Goal: Check status: Check status

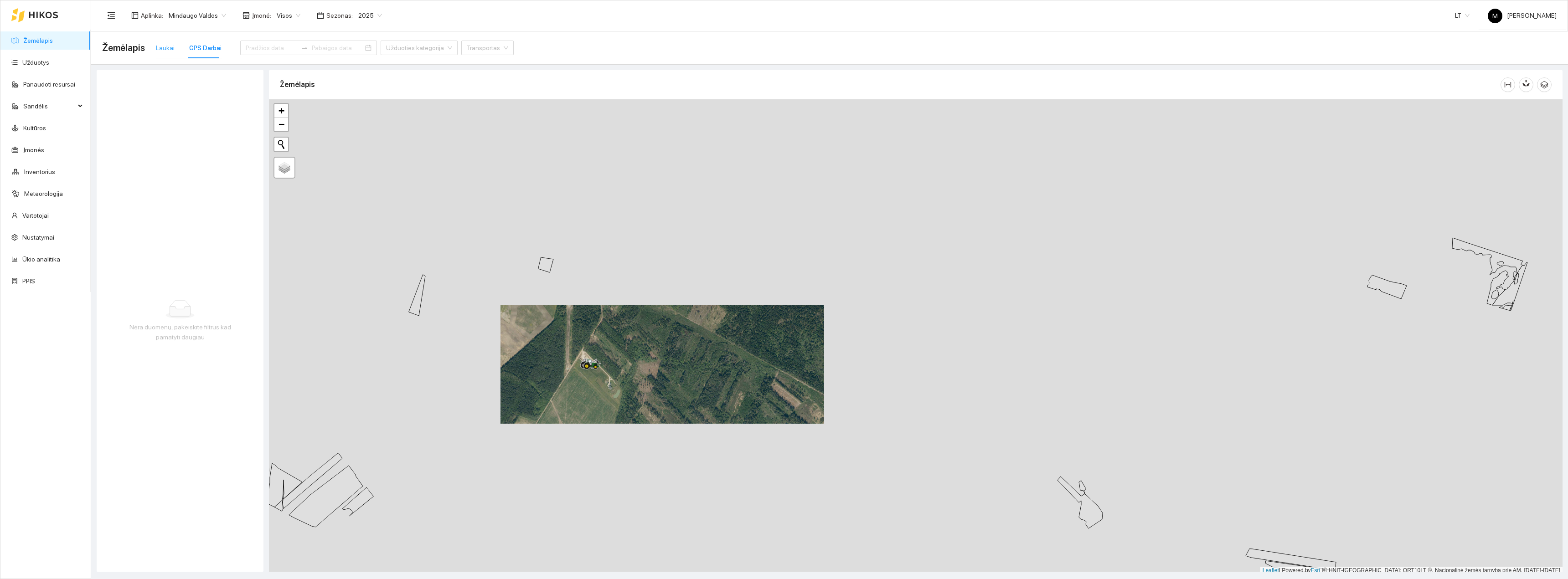
click at [166, 42] on div "Laukai" at bounding box center [165, 48] width 18 height 21
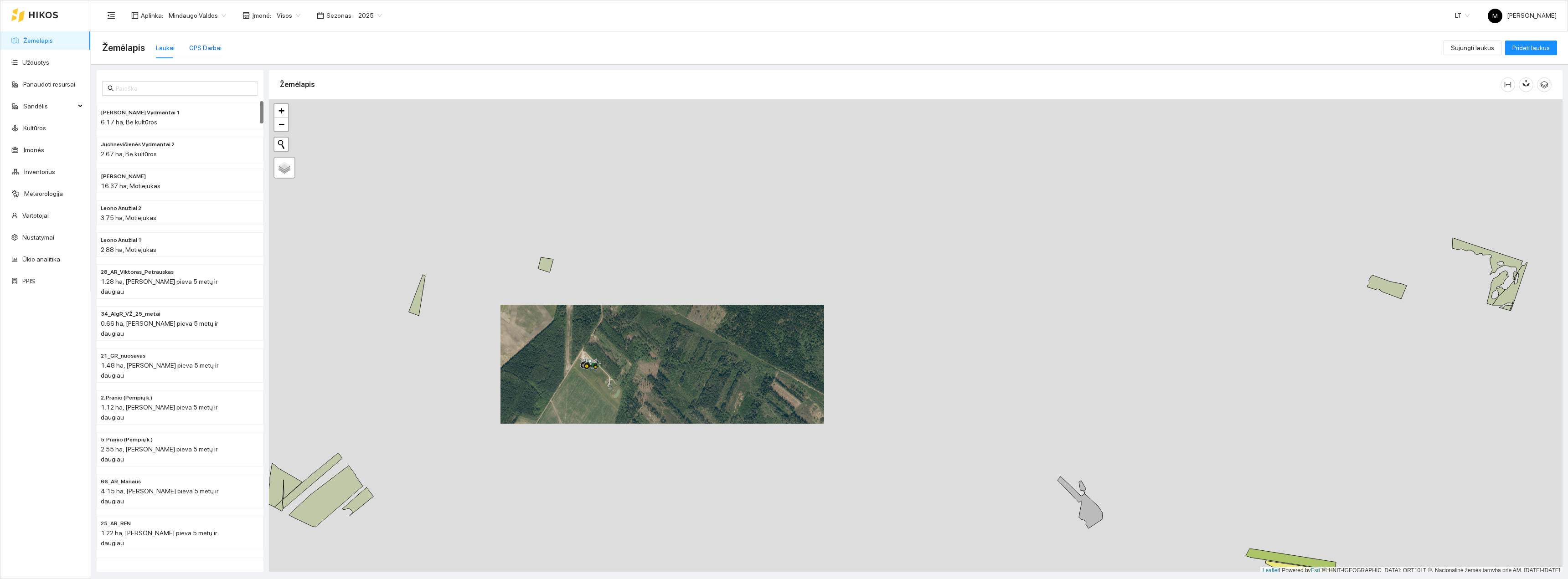
click at [192, 49] on div "GPS Darbai" at bounding box center [205, 48] width 32 height 10
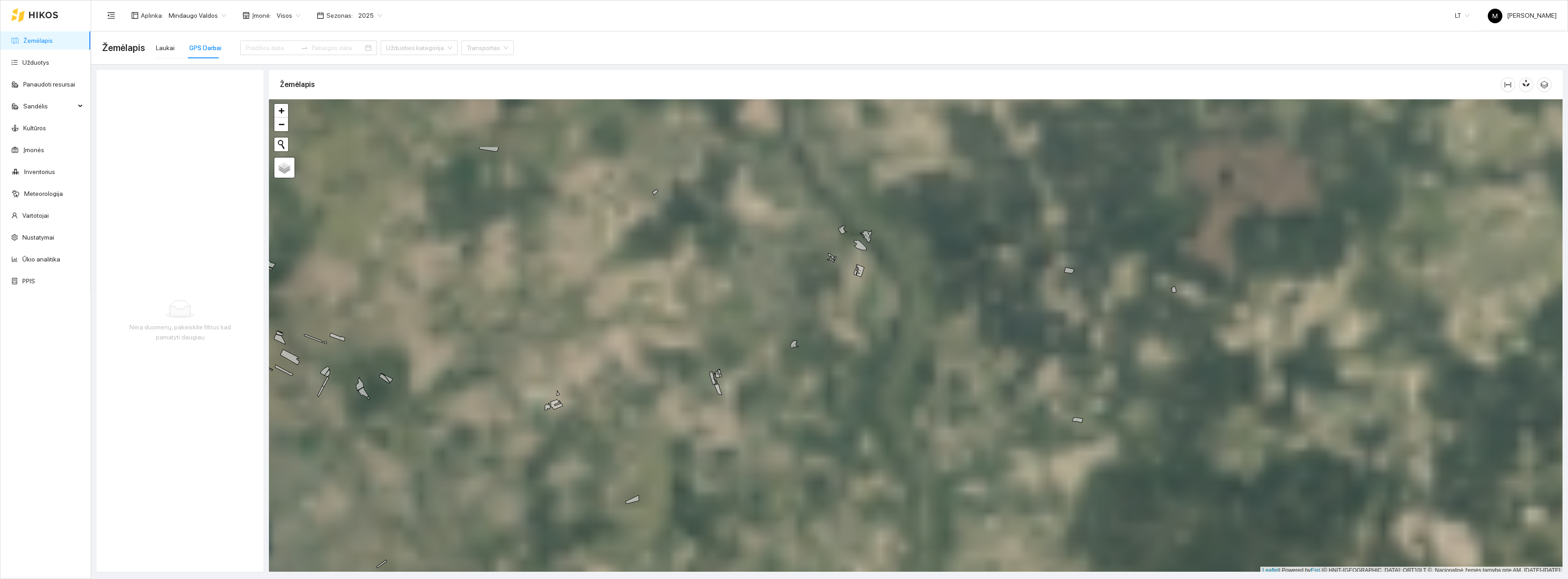
scroll to position [3, 0]
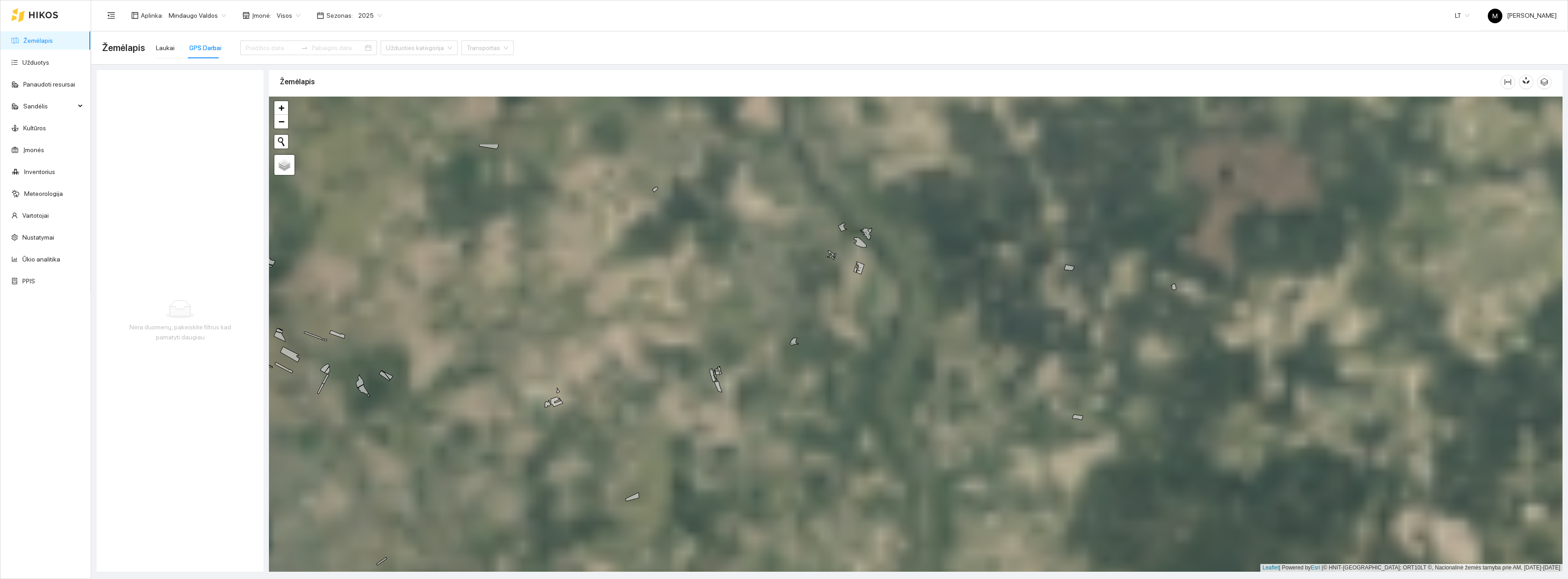
drag, startPoint x: 705, startPoint y: 221, endPoint x: 833, endPoint y: 497, distance: 304.2
click at [845, 508] on div "+ − Nieko nerasta. Bandykite dar kartą. Žemėlapis Palydovas Leaflet | Powered b…" at bounding box center [916, 334] width 1294 height 475
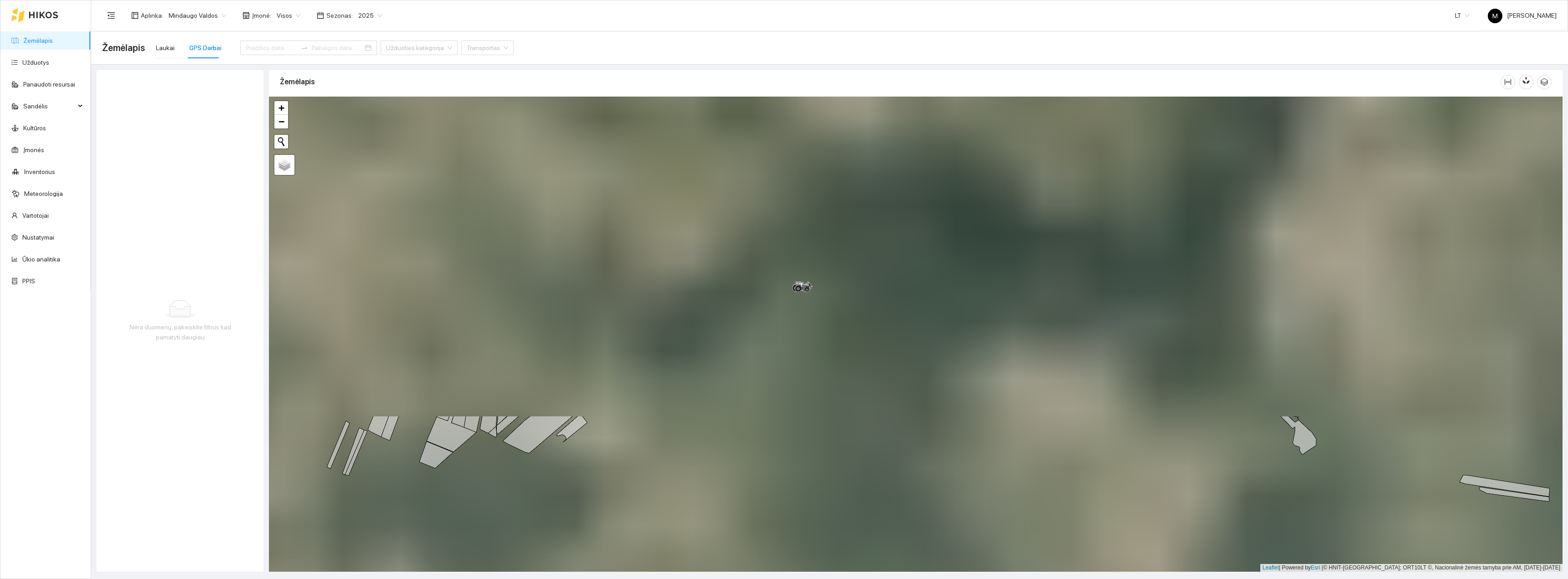
drag, startPoint x: 740, startPoint y: 171, endPoint x: 749, endPoint y: 537, distance: 366.1
click at [749, 537] on div "+ − Nieko nerasta. Bandykite dar kartą. Žemėlapis Palydovas Leaflet | Powered b…" at bounding box center [916, 334] width 1294 height 475
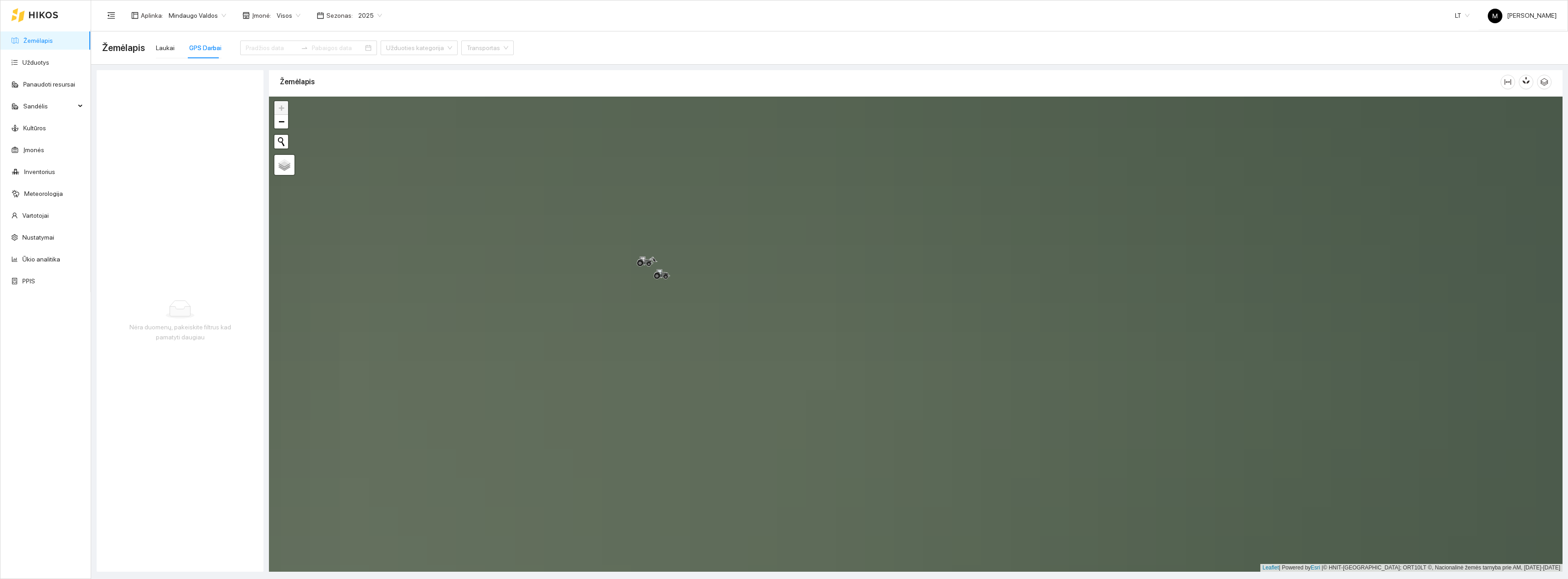
drag, startPoint x: 713, startPoint y: 278, endPoint x: 735, endPoint y: 430, distance: 153.6
click at [735, 430] on div "+ − Nieko nerasta. Bandykite dar kartą. Žemėlapis Palydovas Leaflet | Powered b…" at bounding box center [916, 334] width 1294 height 475
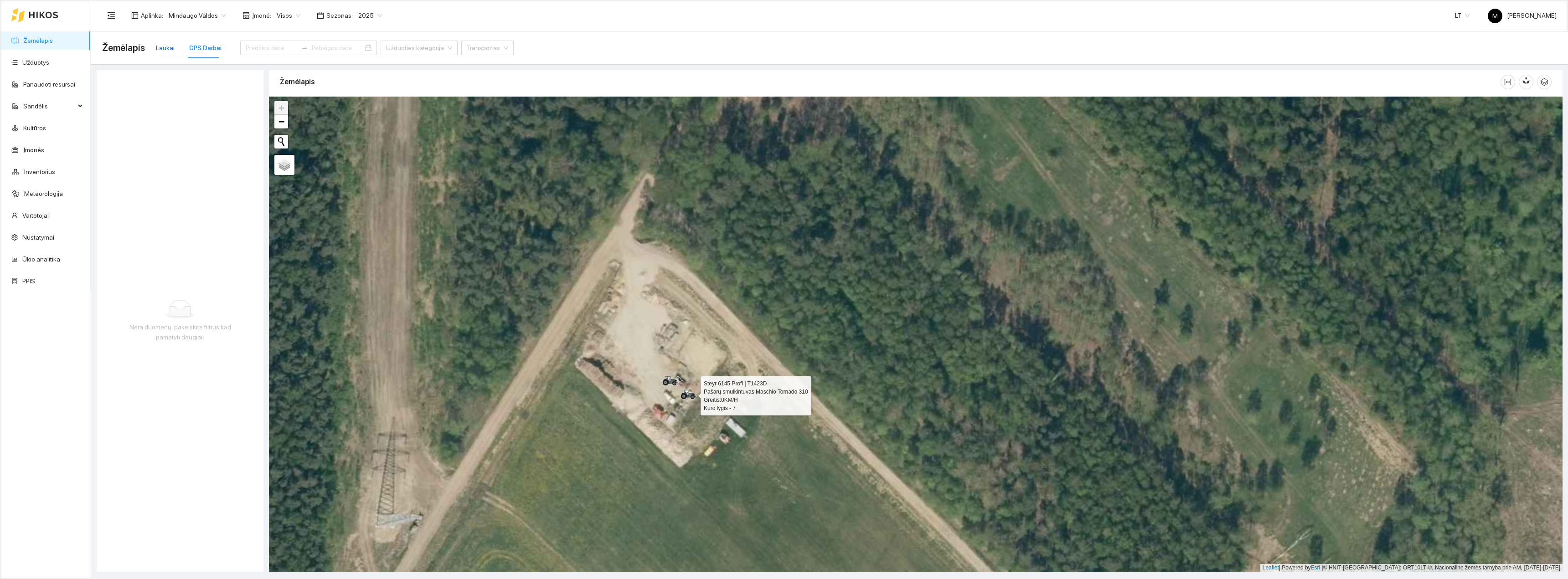
drag, startPoint x: 682, startPoint y: 390, endPoint x: 171, endPoint y: 53, distance: 612.1
click at [171, 53] on div "Laukai" at bounding box center [165, 48] width 18 height 10
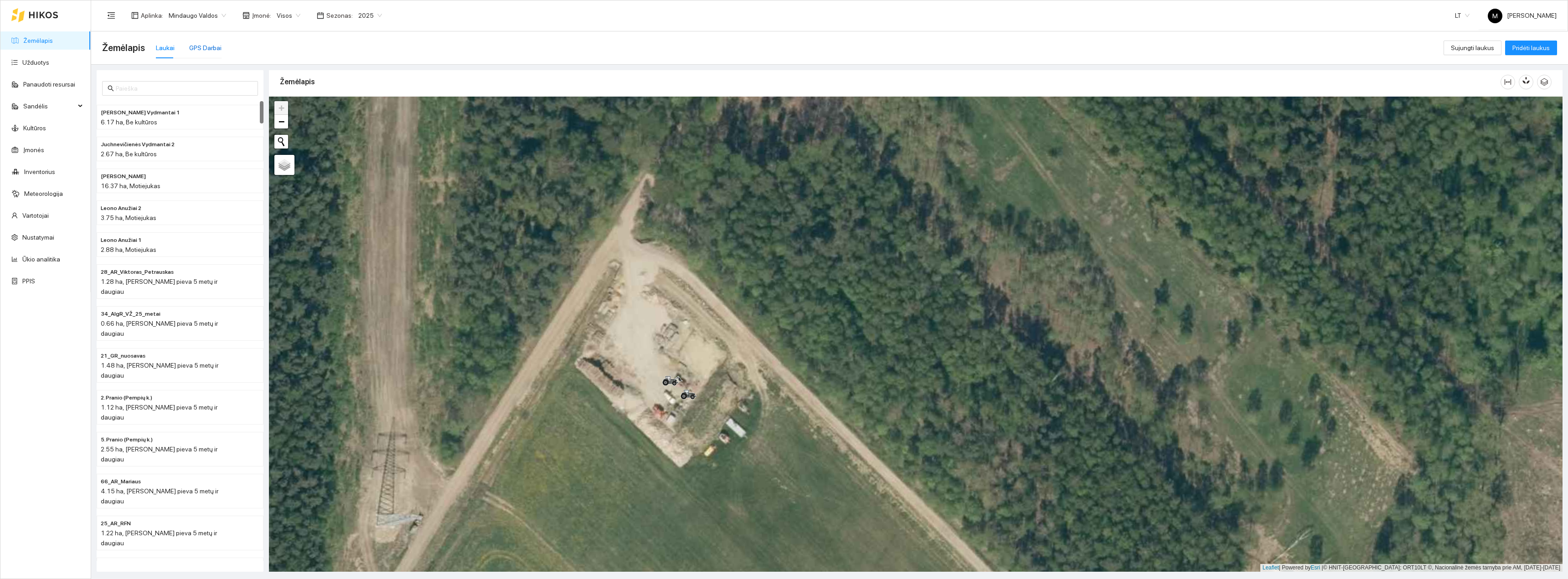
click at [189, 51] on div "GPS Darbai" at bounding box center [205, 48] width 32 height 10
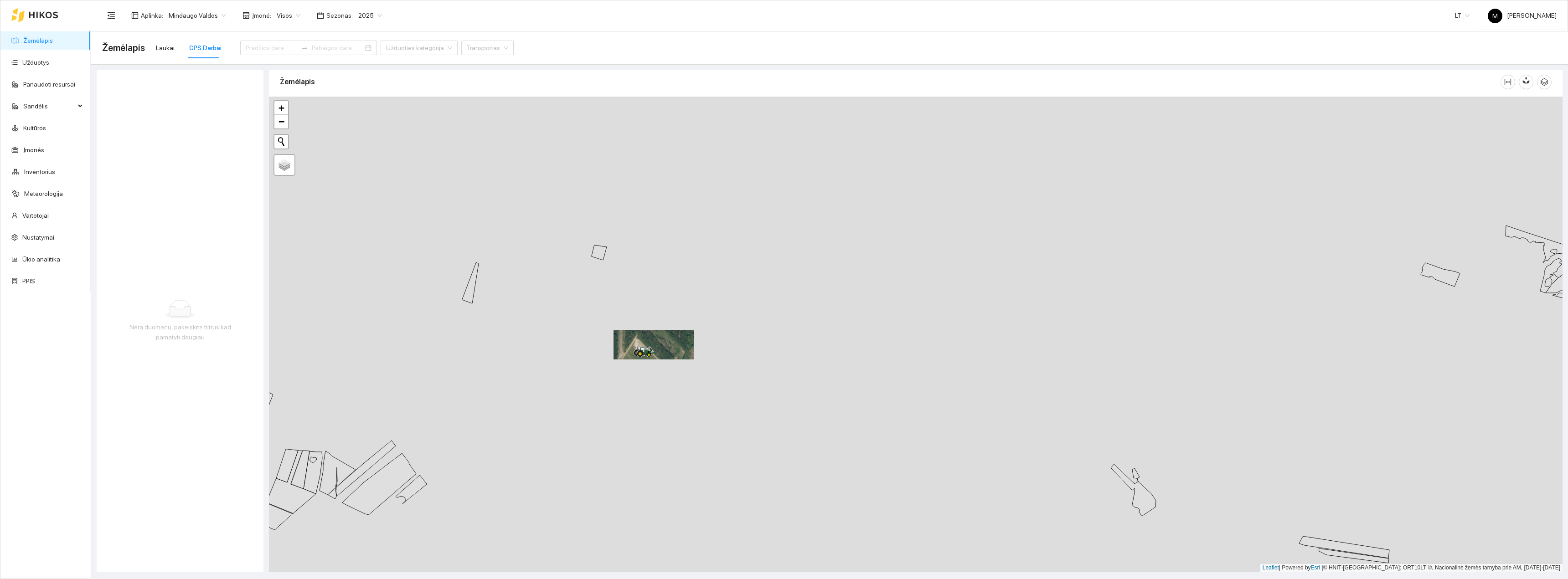
drag, startPoint x: 546, startPoint y: 398, endPoint x: 575, endPoint y: 400, distance: 29.1
click at [575, 400] on div "+ − Nieko nerasta. Bandykite dar kartą. Žemėlapis Palydovas Leaflet | Powered b…" at bounding box center [916, 334] width 1294 height 475
drag, startPoint x: 574, startPoint y: 399, endPoint x: 613, endPoint y: 439, distance: 55.9
click at [613, 439] on div "+ − Nieko nerasta. Bandykite dar kartą. Žemėlapis Palydovas Leaflet | Powered b…" at bounding box center [916, 334] width 1294 height 475
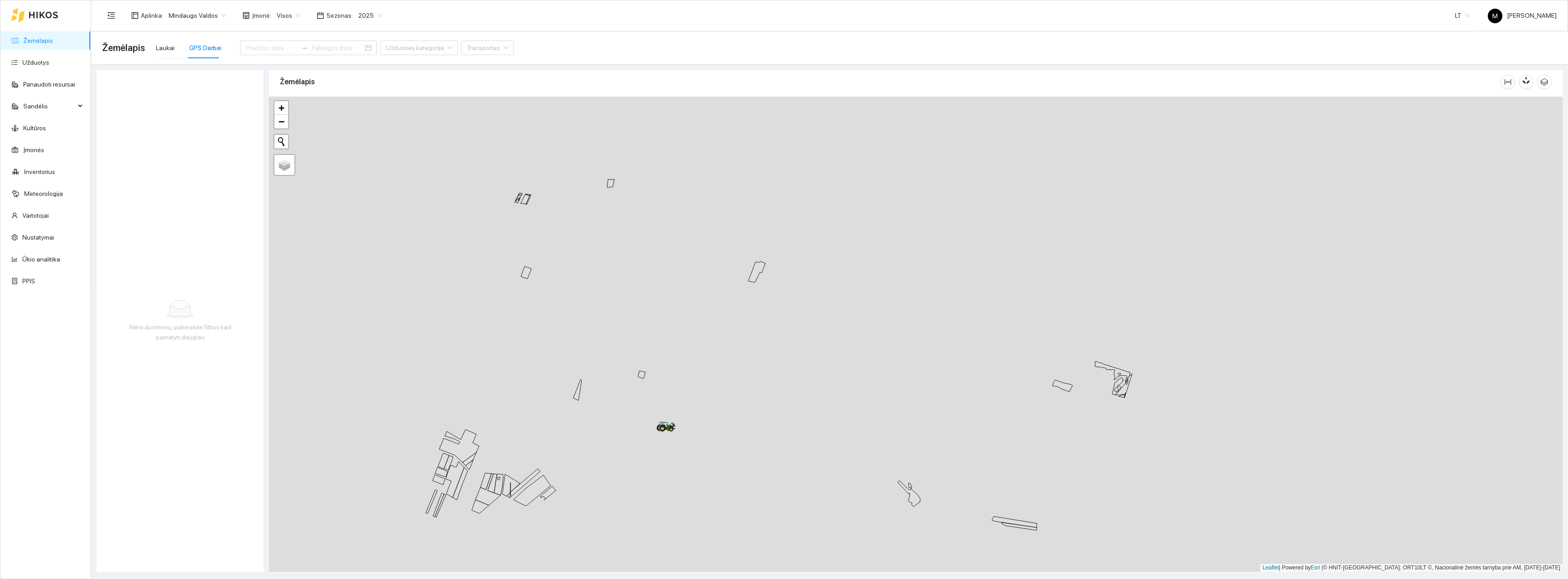
drag, startPoint x: 577, startPoint y: 421, endPoint x: 587, endPoint y: 385, distance: 37.4
click at [587, 385] on div "+ − Nieko nerasta. Bandykite dar kartą. Žemėlapis Palydovas Leaflet | Powered b…" at bounding box center [916, 334] width 1294 height 475
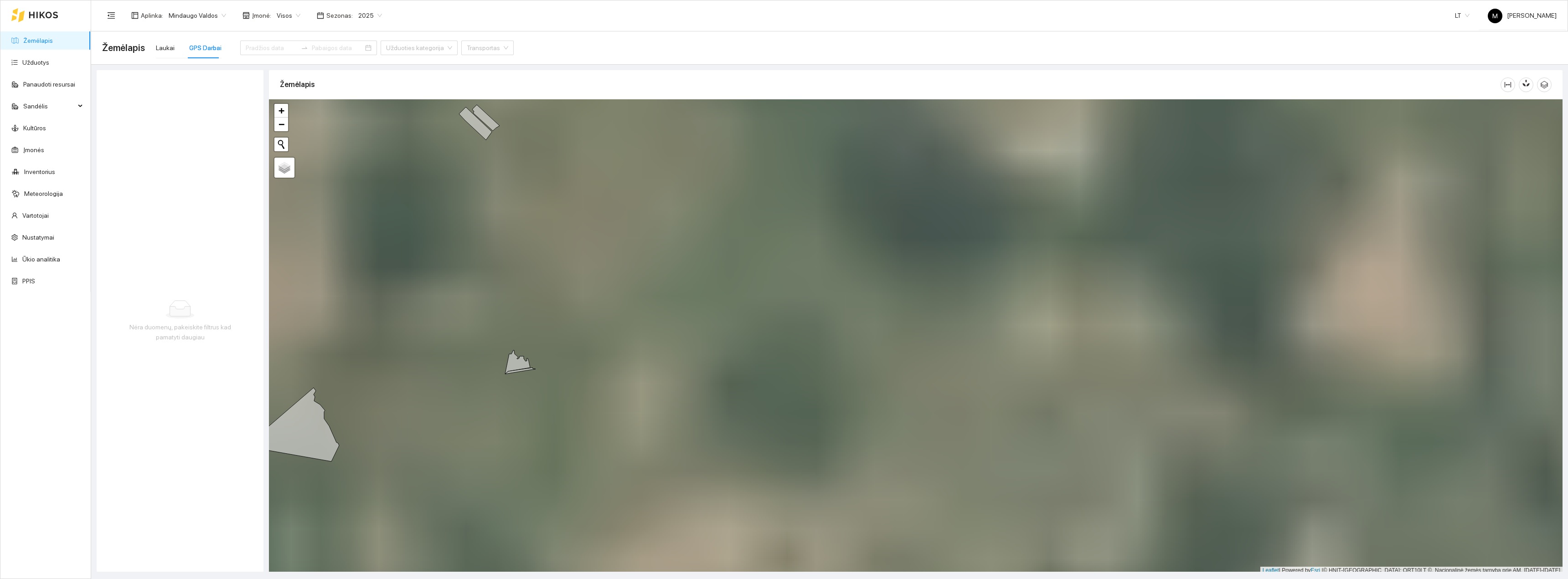
scroll to position [3, 0]
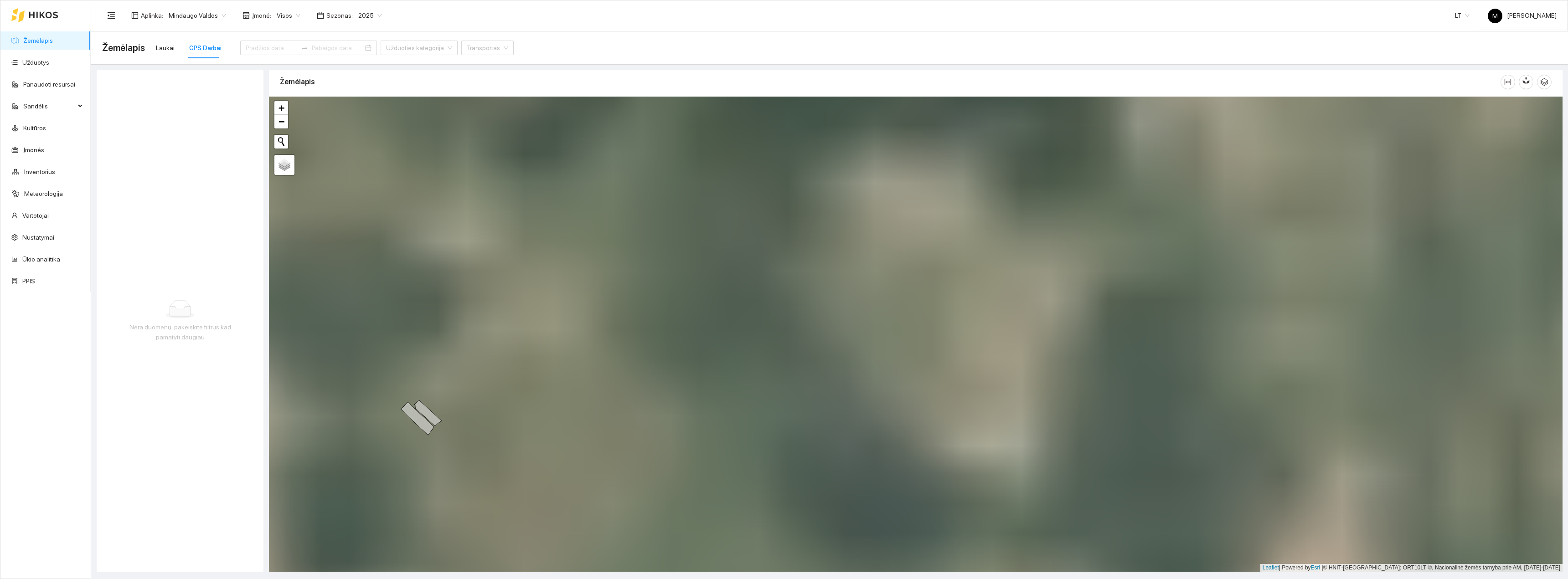
drag, startPoint x: 798, startPoint y: 209, endPoint x: 728, endPoint y: 497, distance: 296.4
click at [739, 504] on div "+ − Nieko nerasta. Bandykite dar kartą. Žemėlapis Palydovas Leaflet | Powered b…" at bounding box center [916, 334] width 1294 height 475
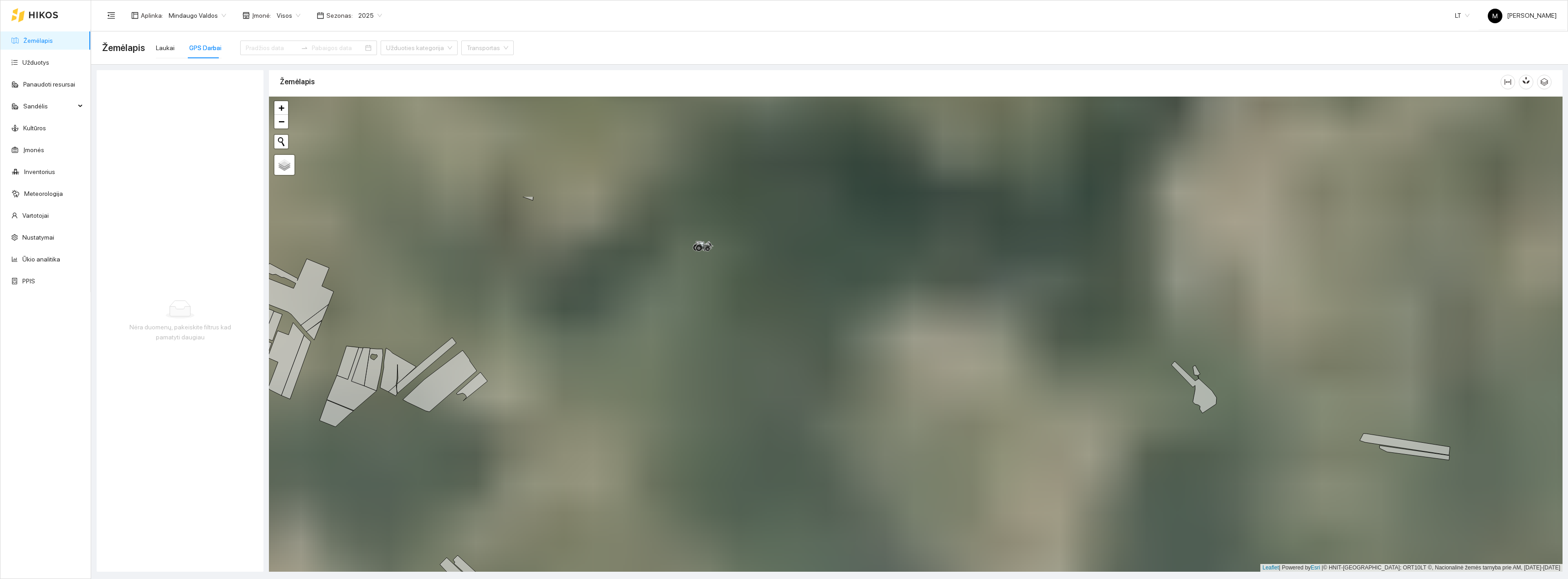
drag, startPoint x: 538, startPoint y: 311, endPoint x: 577, endPoint y: 459, distance: 153.1
click at [577, 459] on div "+ − Nieko nerasta. Bandykite dar kartą. Žemėlapis Palydovas Leaflet | Powered b…" at bounding box center [916, 334] width 1294 height 475
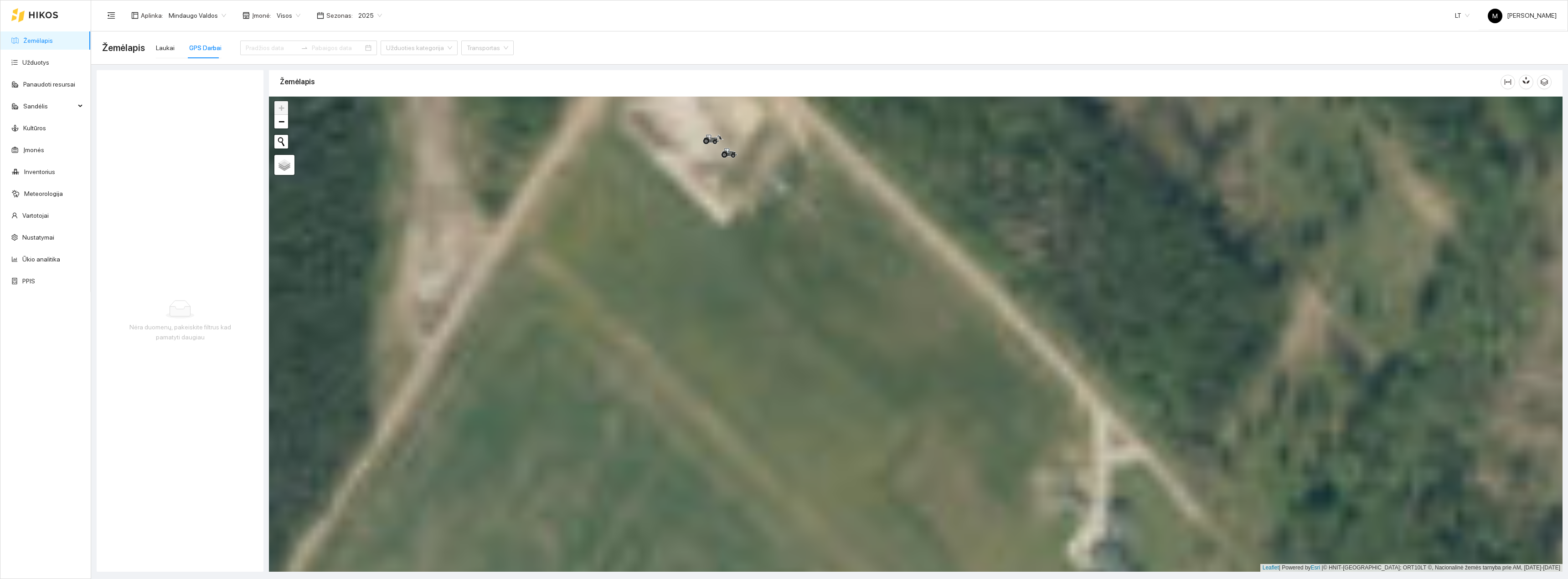
drag, startPoint x: 730, startPoint y: 194, endPoint x: 709, endPoint y: 285, distance: 93.4
click at [709, 285] on div "+ − Nieko nerasta. Bandykite dar kartą. Žemėlapis Palydovas Leaflet | Powered b…" at bounding box center [916, 334] width 1294 height 475
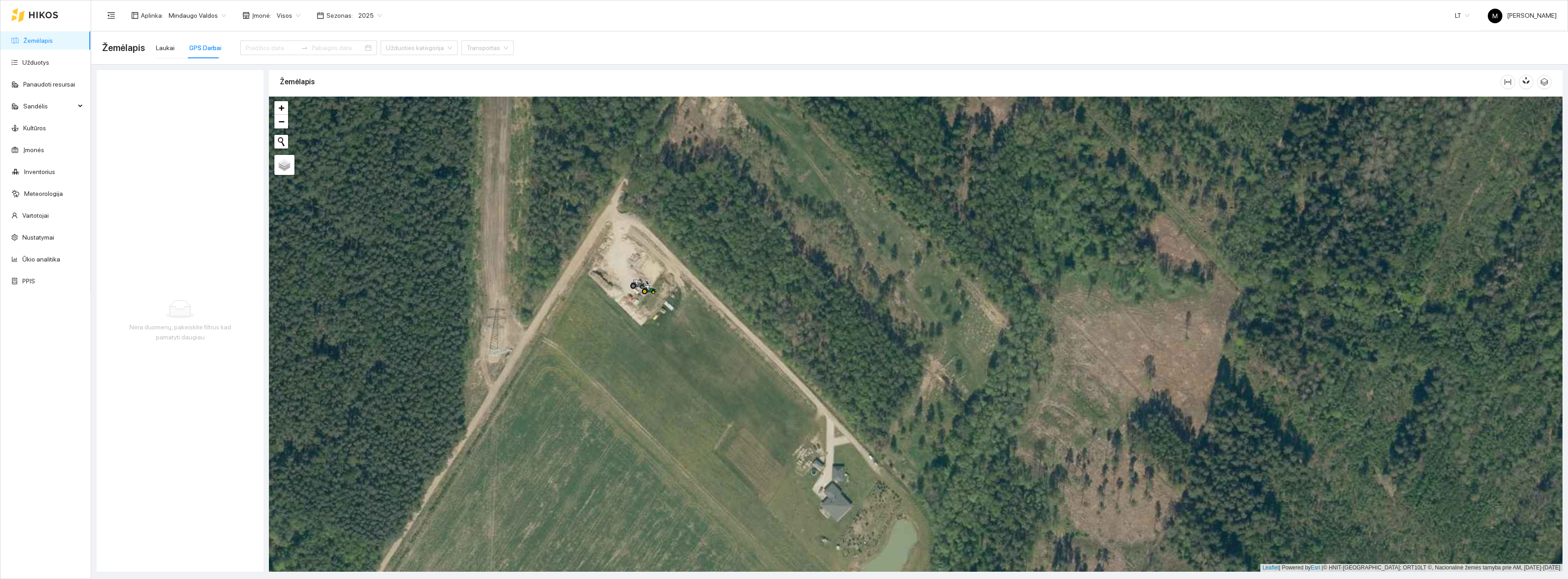
click at [174, 42] on div "Laukai GPS Darbai" at bounding box center [188, 48] width 65 height 21
click at [162, 47] on div "Laukai" at bounding box center [165, 48] width 18 height 10
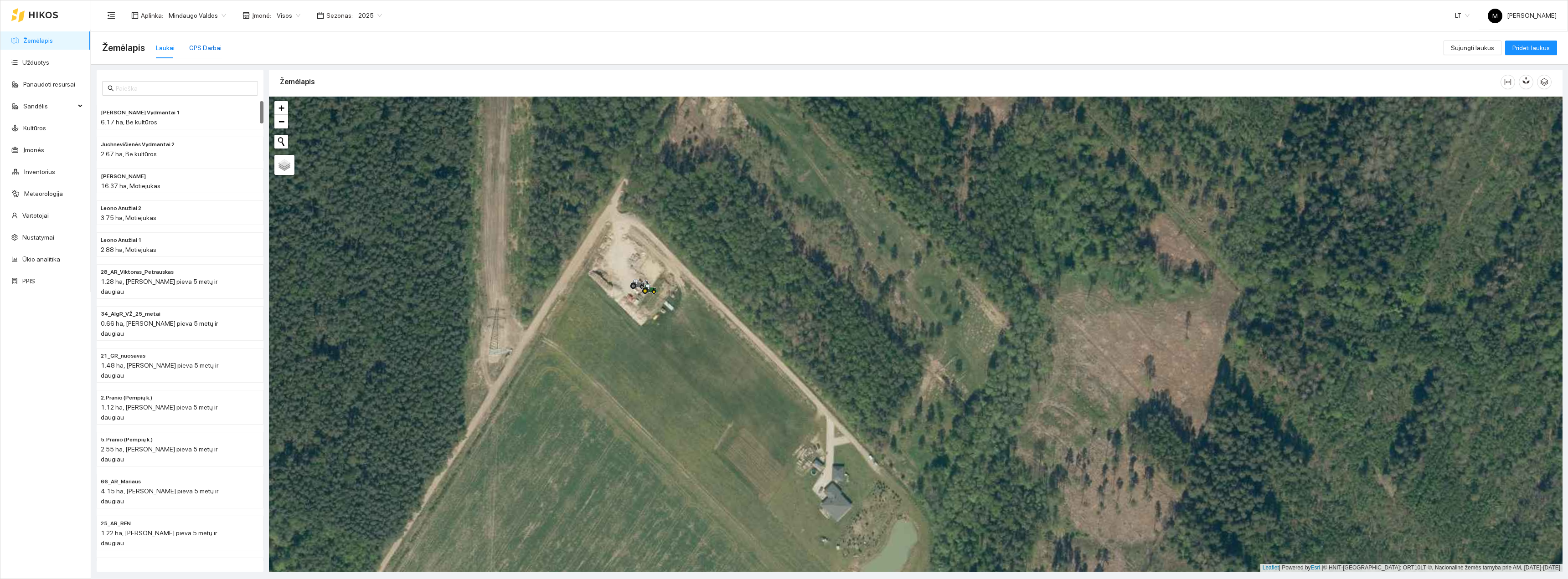
click at [189, 48] on div "GPS Darbai" at bounding box center [205, 48] width 32 height 10
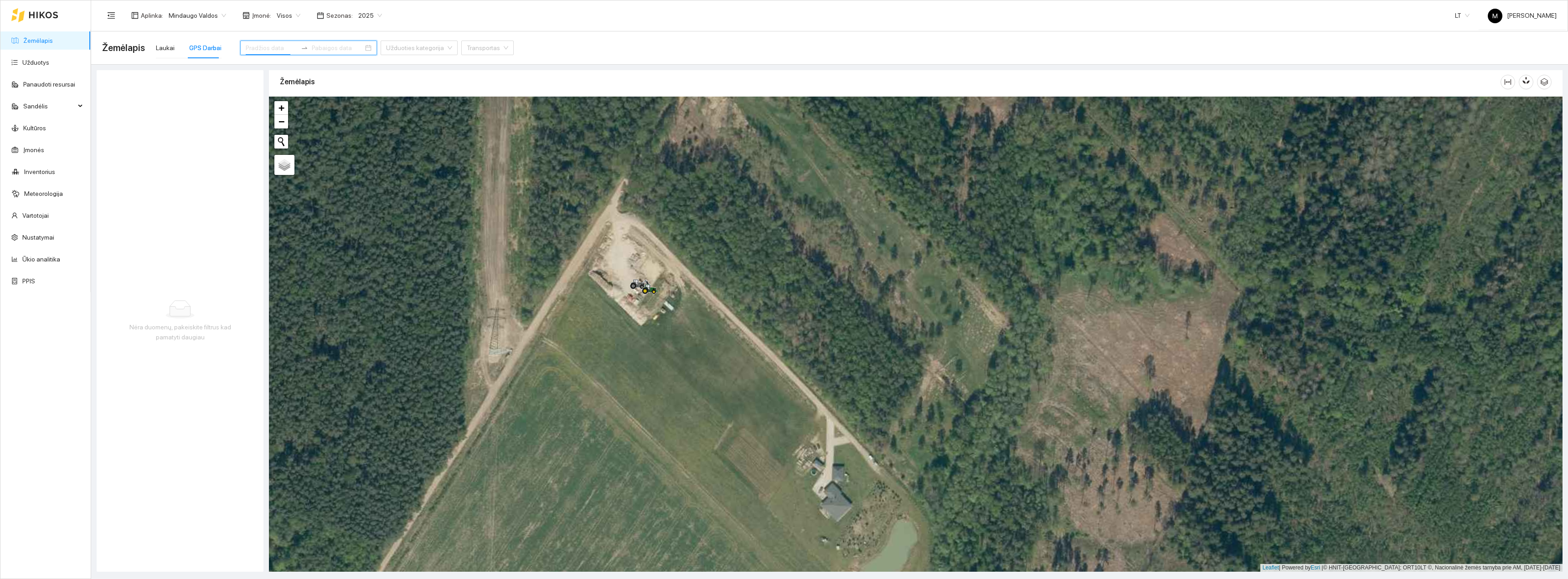
click at [253, 44] on input at bounding box center [271, 48] width 51 height 10
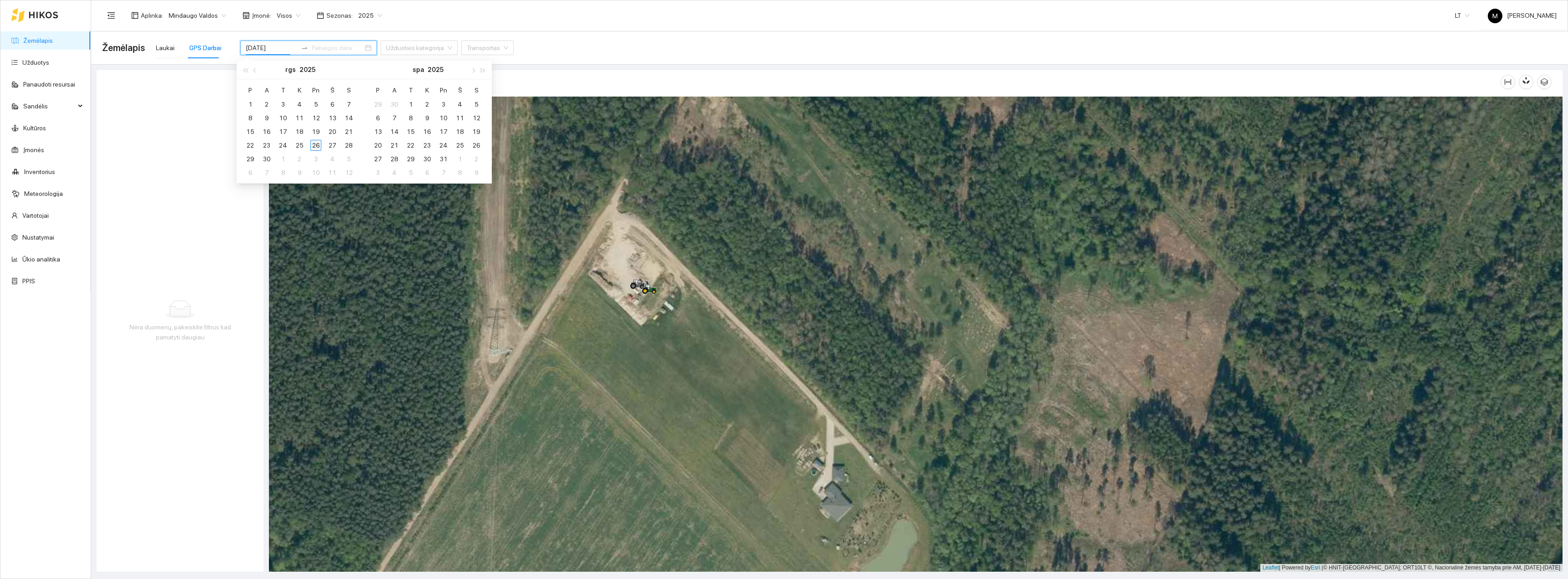
type input "2025-09-26"
click at [317, 145] on div "26" at bounding box center [315, 145] width 11 height 11
click at [320, 145] on div "26" at bounding box center [315, 145] width 11 height 11
type input "2025-09-26"
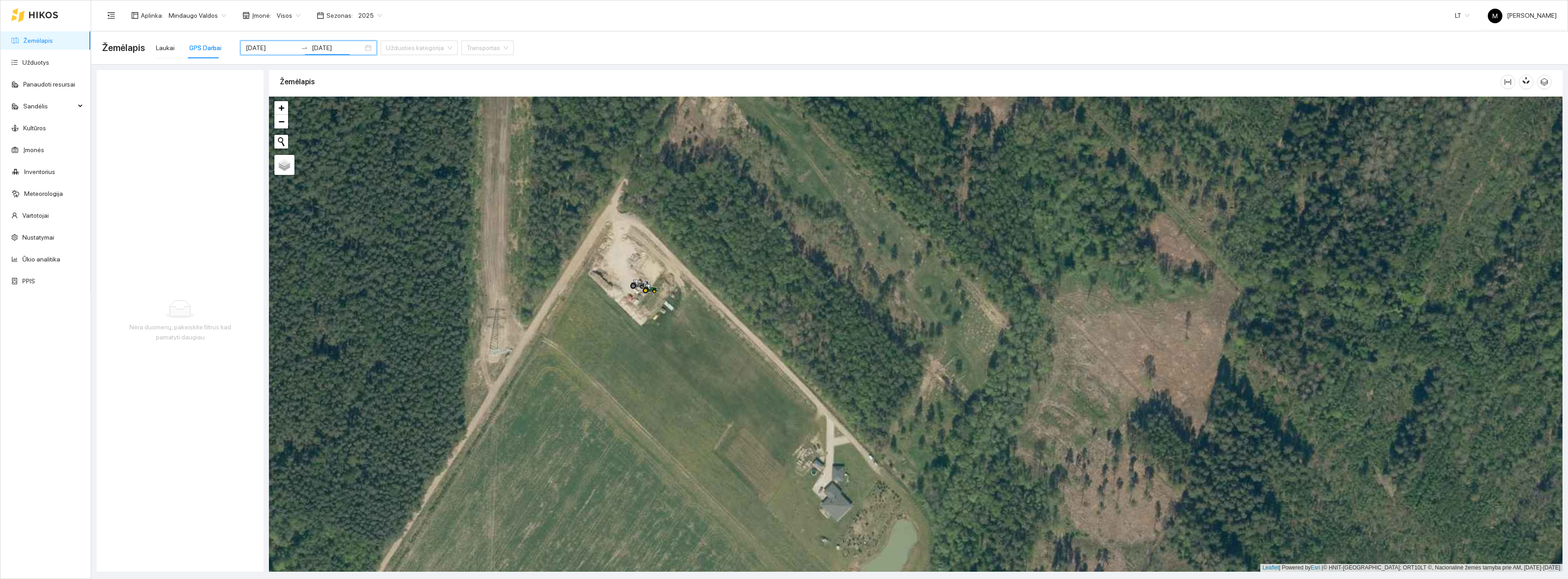
click at [430, 172] on div "+ − Nieko nerasta. Bandykite dar kartą. Žemėlapis Palydovas Leaflet | Powered b…" at bounding box center [916, 334] width 1294 height 475
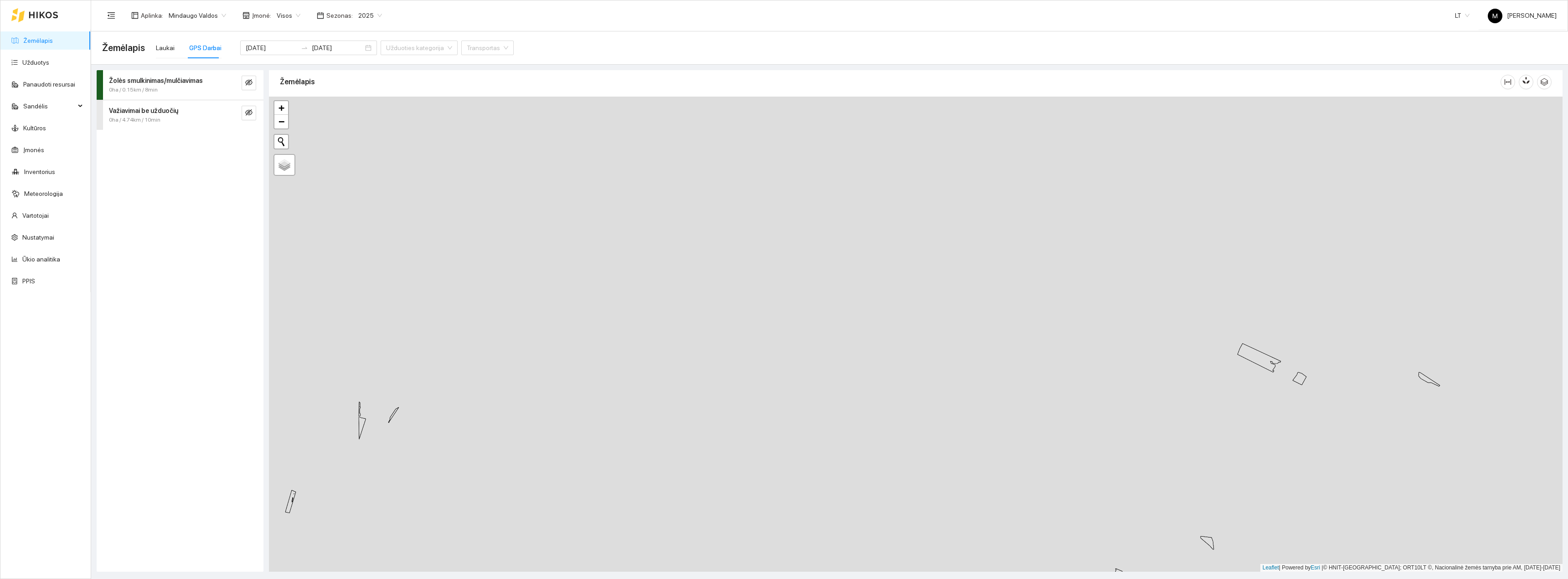
drag, startPoint x: 616, startPoint y: 218, endPoint x: 688, endPoint y: 477, distance: 268.8
click at [688, 509] on div "+ − Nieko nerasta. Bandykite dar kartą. Žemėlapis Palydovas Leaflet | Powered b…" at bounding box center [916, 334] width 1294 height 475
drag, startPoint x: 638, startPoint y: 396, endPoint x: 656, endPoint y: 459, distance: 65.5
click at [656, 457] on div "+ − Nieko nerasta. Bandykite dar kartą. Žemėlapis Palydovas Leaflet | Powered b…" at bounding box center [916, 334] width 1294 height 475
drag, startPoint x: 644, startPoint y: 438, endPoint x: 669, endPoint y: 235, distance: 204.5
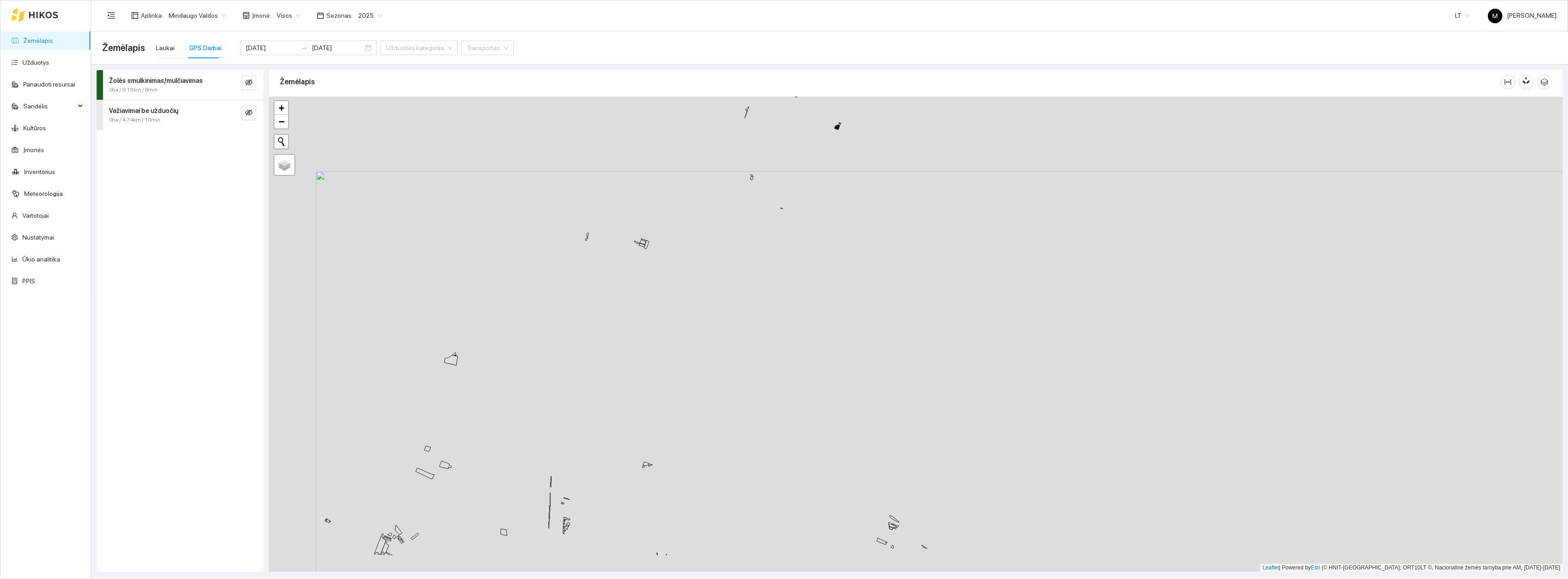
click at [664, 250] on div "+ − Nieko nerasta. Bandykite dar kartą. Žemėlapis Palydovas Leaflet | Powered b…" at bounding box center [916, 334] width 1294 height 475
